Goal: Information Seeking & Learning: Learn about a topic

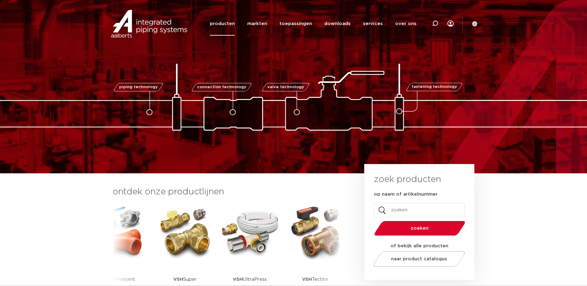
click at [222, 24] on link "producten" at bounding box center [222, 24] width 25 height 24
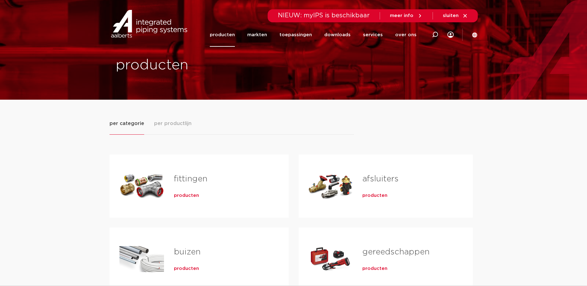
click at [185, 180] on link "fittingen" at bounding box center [190, 179] width 33 height 8
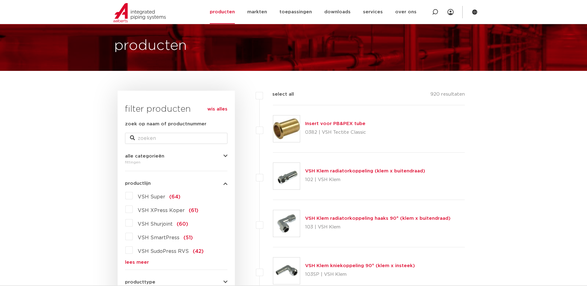
scroll to position [62, 0]
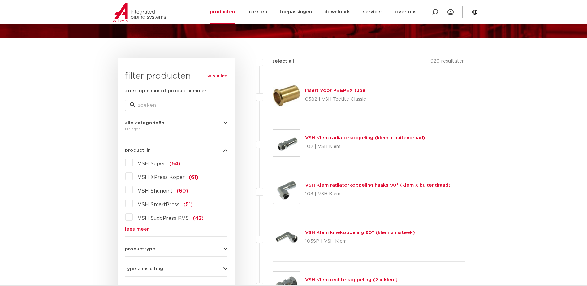
click at [133, 160] on label "VSH Super (64)" at bounding box center [157, 163] width 48 height 10
click at [0, 0] on input "VSH Super (64)" at bounding box center [0, 0] width 0 height 0
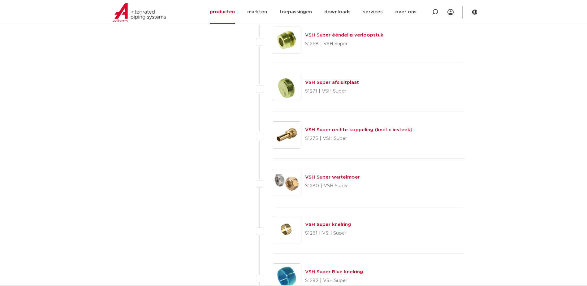
scroll to position [2012, 0]
click at [314, 178] on link "VSH Super wartelmoer" at bounding box center [332, 177] width 55 height 5
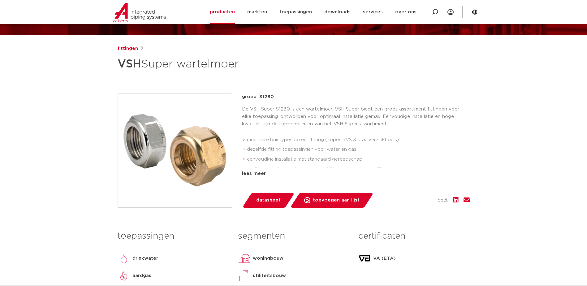
scroll to position [62, 0]
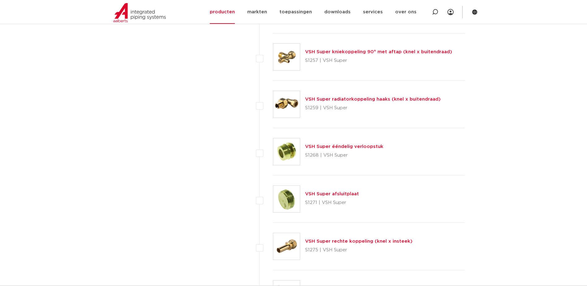
scroll to position [2012, 0]
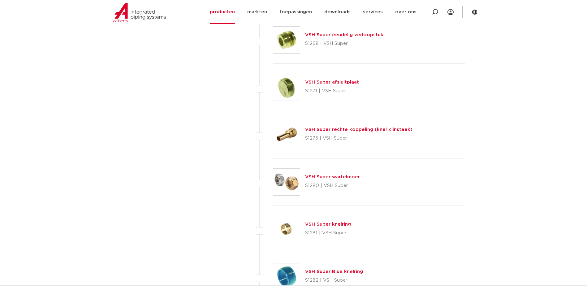
click at [324, 223] on link "VSH Super knelring" at bounding box center [328, 224] width 46 height 5
